Goal: Understand process/instructions: Learn about a topic

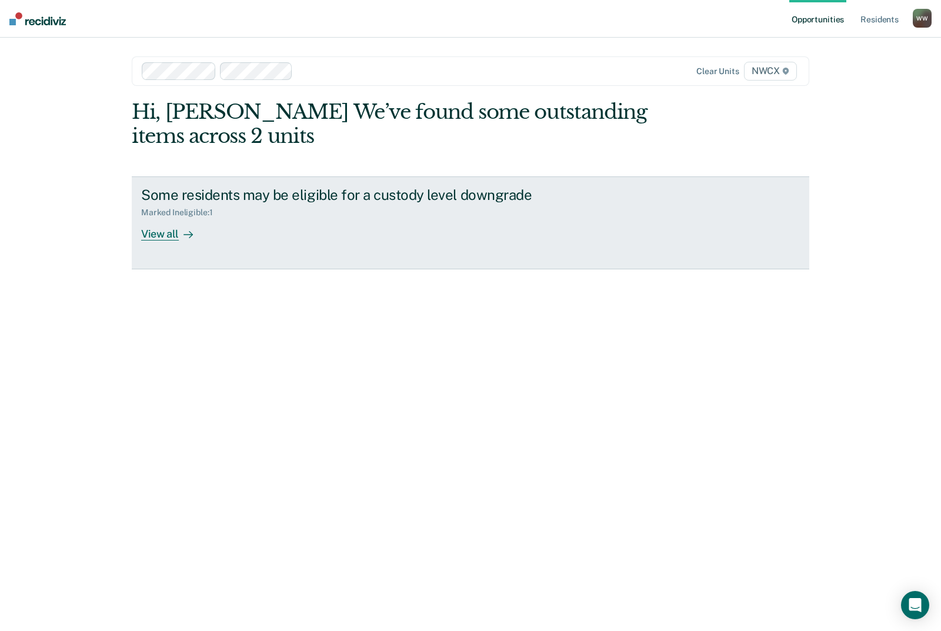
click at [187, 230] on icon at bounding box center [187, 234] width 9 height 9
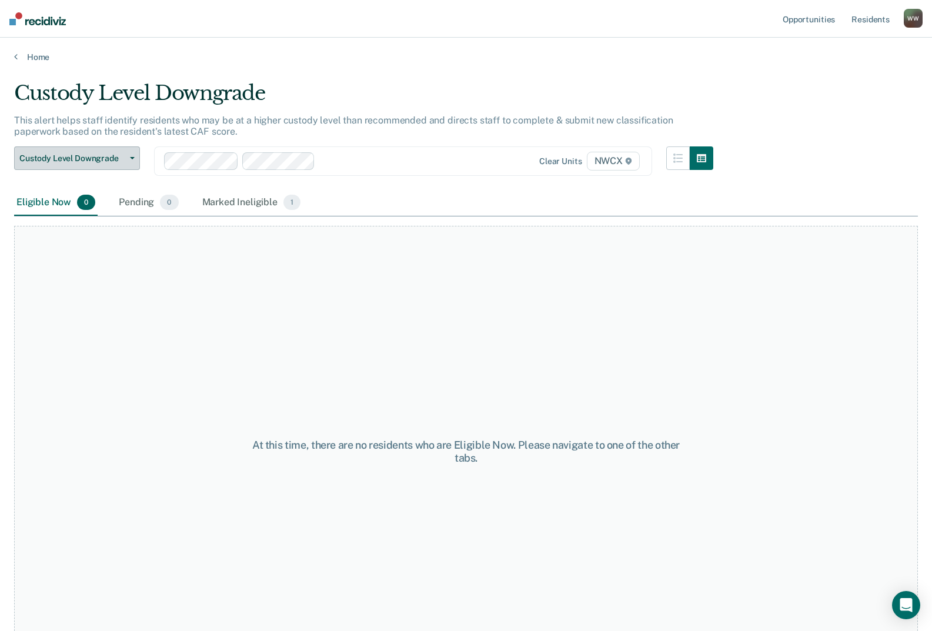
click at [69, 155] on span "Custody Level Downgrade" at bounding box center [72, 158] width 106 height 10
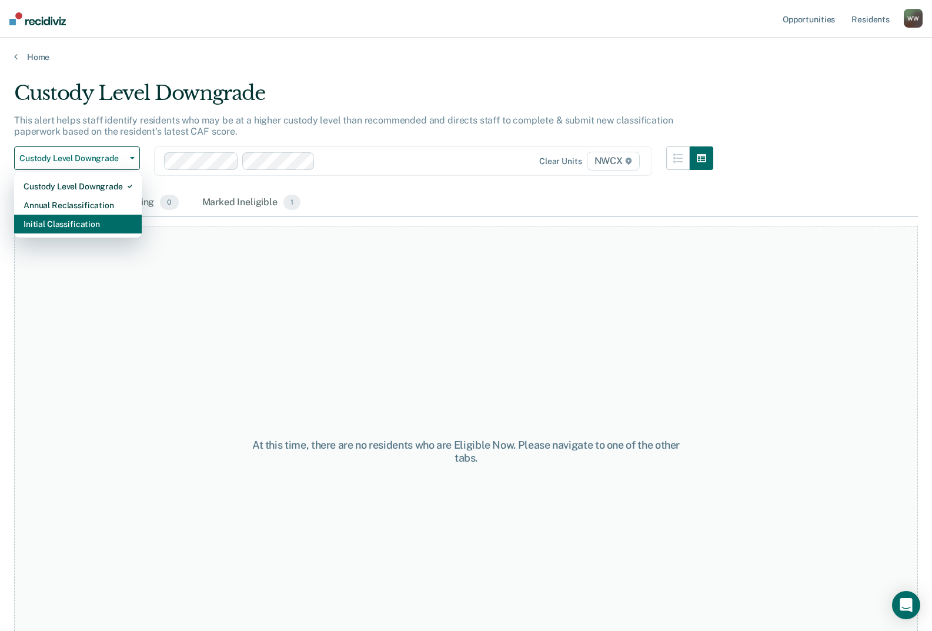
click at [73, 225] on div "Initial Classification" at bounding box center [78, 224] width 109 height 19
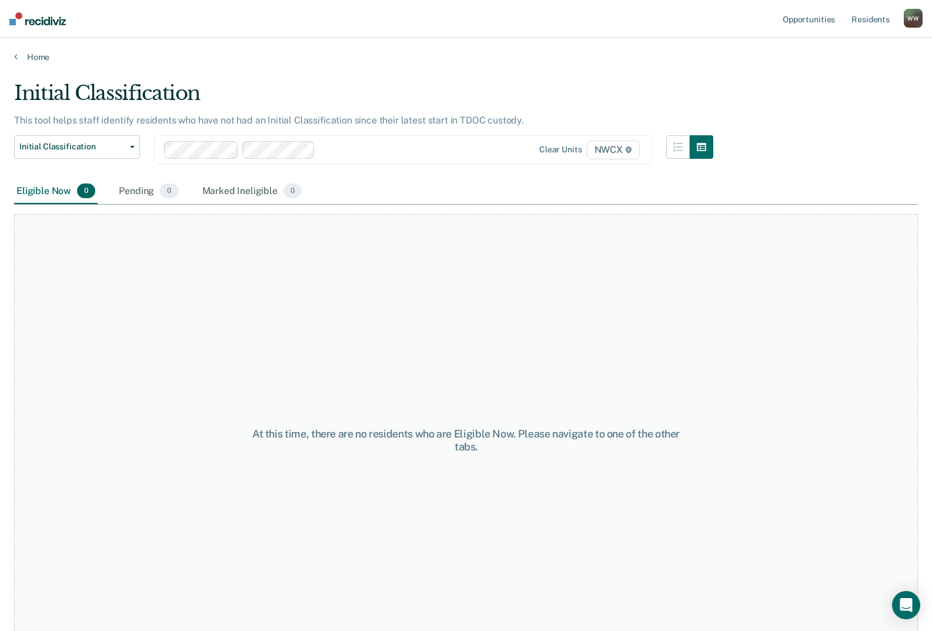
click at [340, 274] on div "At this time, there are no residents who are Eligible Now. Please navigate to o…" at bounding box center [466, 440] width 904 height 452
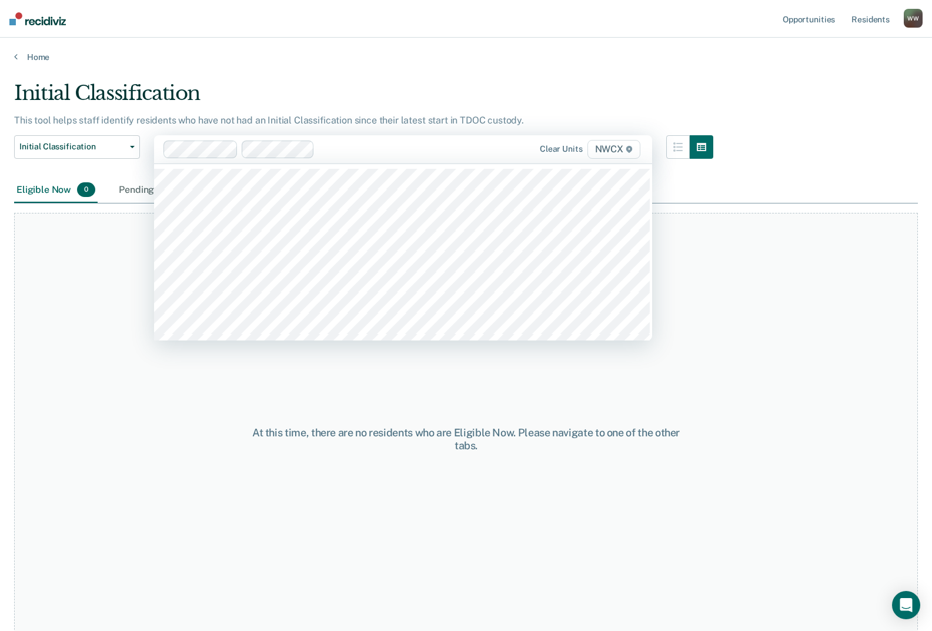
click at [422, 73] on main "Initial Classification This tool helps staff identify residents who have not ha…" at bounding box center [466, 344] width 932 height 565
